Goal: Task Accomplishment & Management: Use online tool/utility

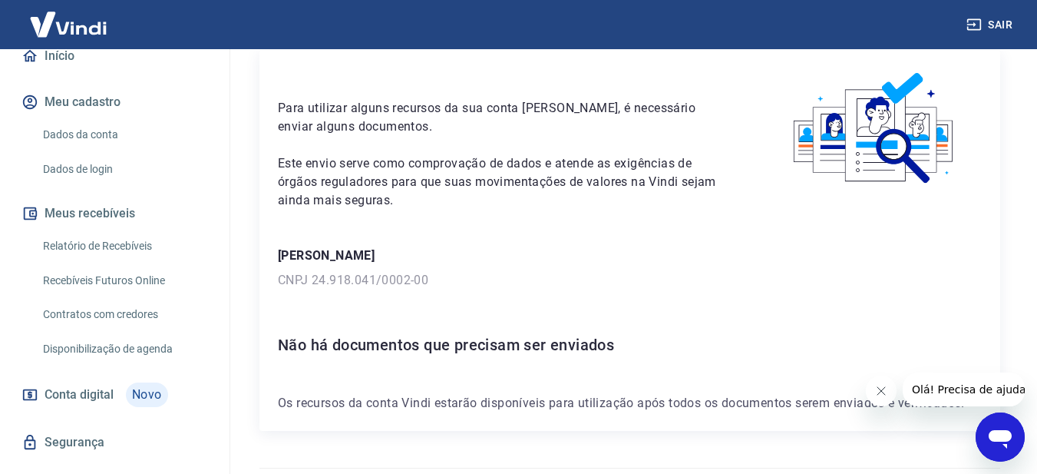
scroll to position [25, 0]
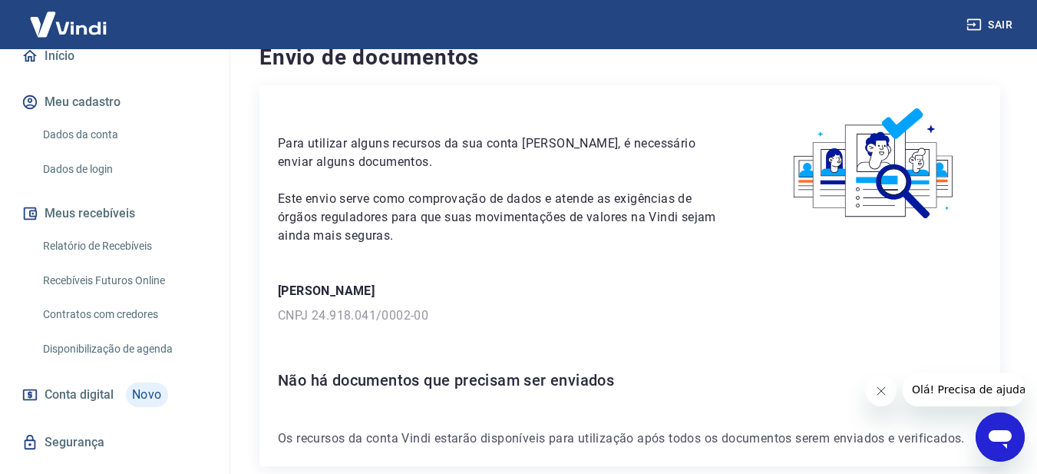
click at [89, 262] on link "Relatório de Recebíveis" at bounding box center [124, 245] width 174 height 31
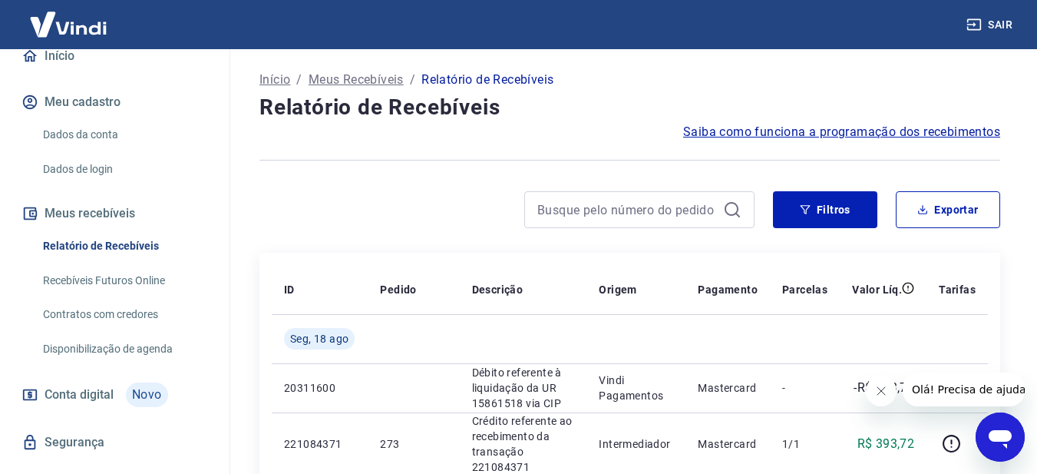
click at [116, 295] on link "Recebíveis Futuros Online" at bounding box center [124, 280] width 174 height 31
